Goal: Leave review/rating: Leave review/rating

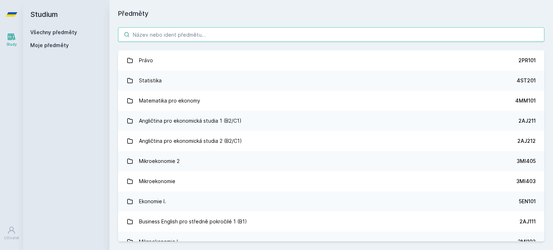
click at [207, 37] on input "search" at bounding box center [331, 34] width 426 height 14
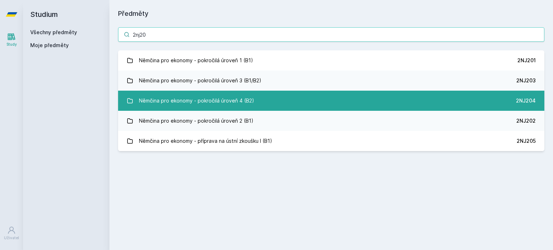
type input "2nj20"
click at [232, 106] on div "Němčina pro ekonomy - pokročilá úroveň 4 (B2)" at bounding box center [196, 101] width 115 height 14
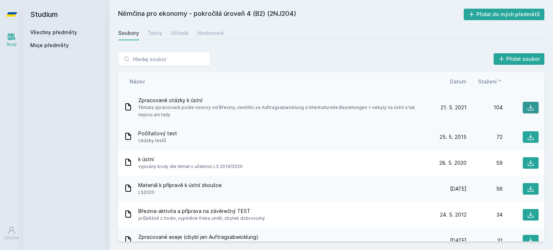
click at [527, 106] on icon at bounding box center [530, 107] width 7 height 7
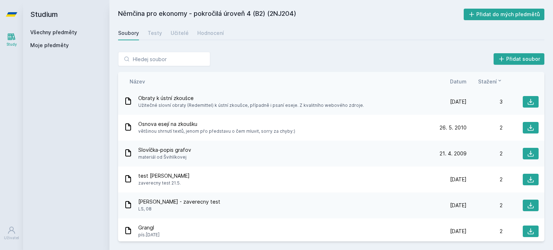
scroll to position [452, 0]
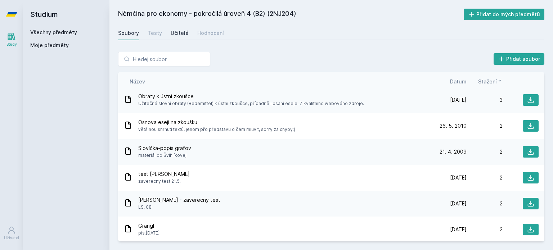
click at [173, 35] on div "Učitelé" at bounding box center [180, 33] width 18 height 7
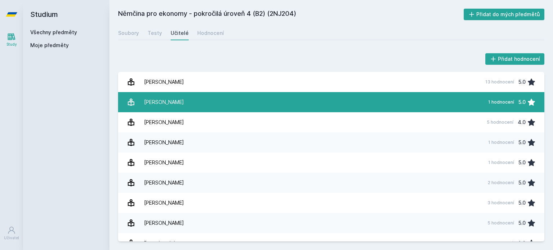
click at [161, 100] on div "[PERSON_NAME]" at bounding box center [164, 102] width 40 height 14
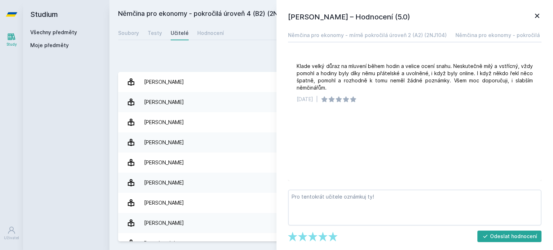
click at [243, 60] on div "Přidat hodnocení" at bounding box center [331, 59] width 426 height 14
click at [537, 18] on icon at bounding box center [537, 16] width 9 height 9
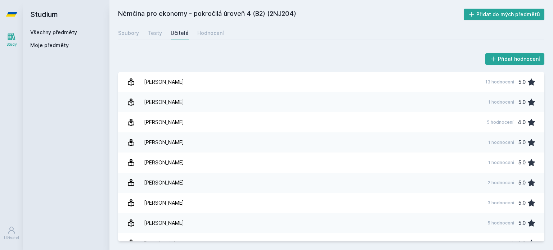
click at [210, 40] on div "Soubory Testy Učitelé Hodnocení" at bounding box center [331, 33] width 426 height 14
click at [207, 34] on div "Hodnocení" at bounding box center [210, 33] width 27 height 7
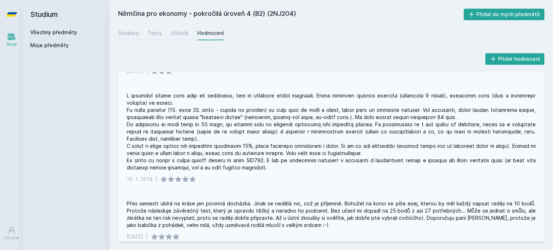
scroll to position [150, 0]
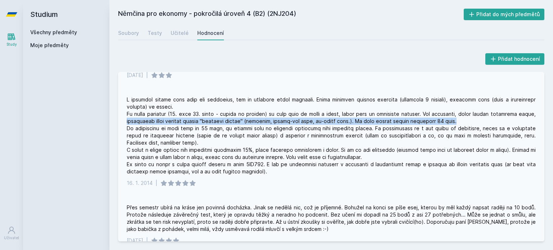
click at [540, 118] on div "[DATE] |" at bounding box center [331, 142] width 426 height 108
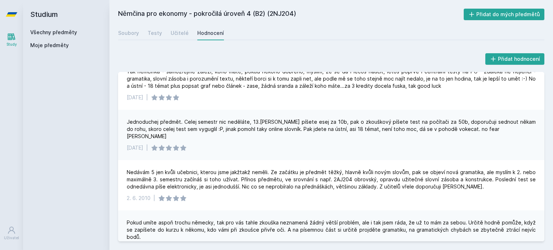
scroll to position [706, 0]
